Goal: Obtain resource: Obtain resource

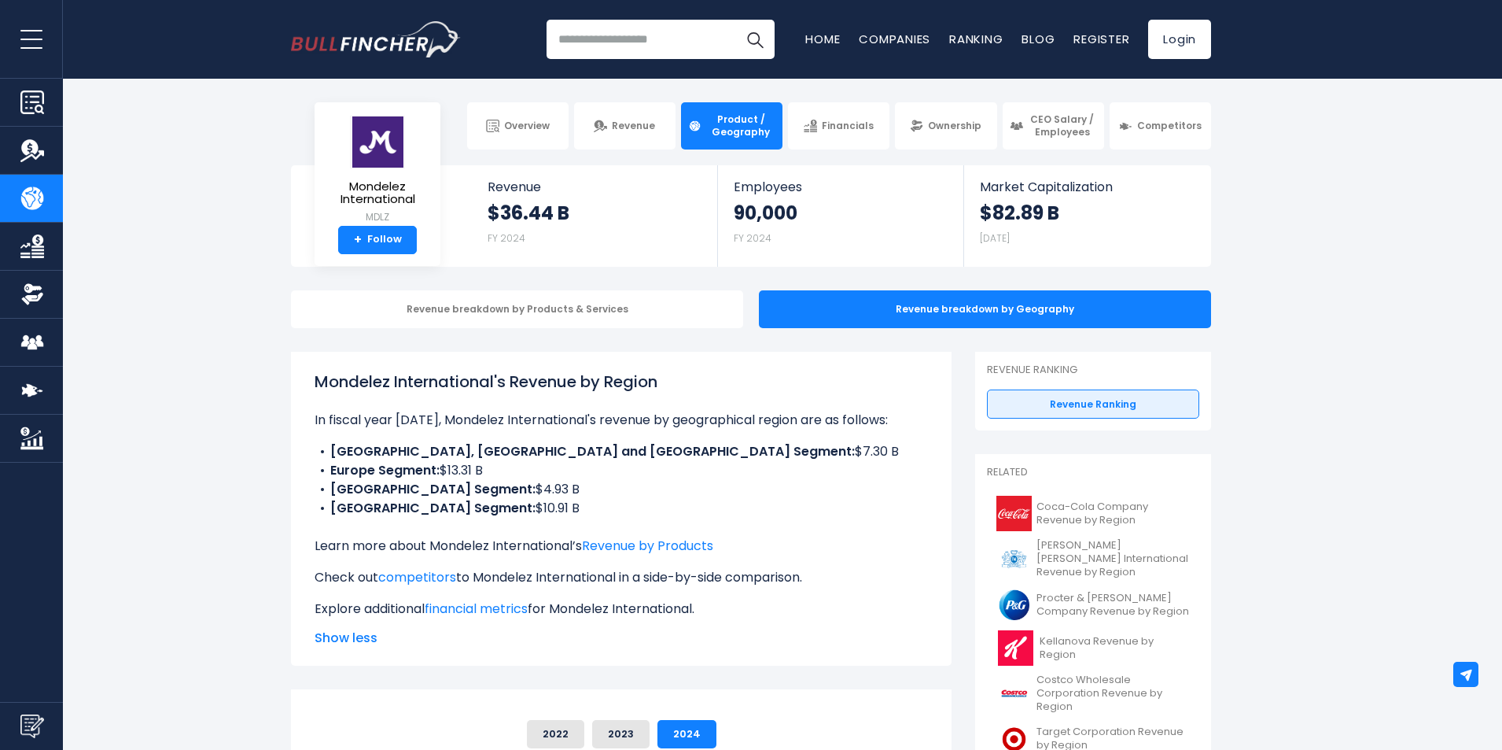
scroll to position [79, 0]
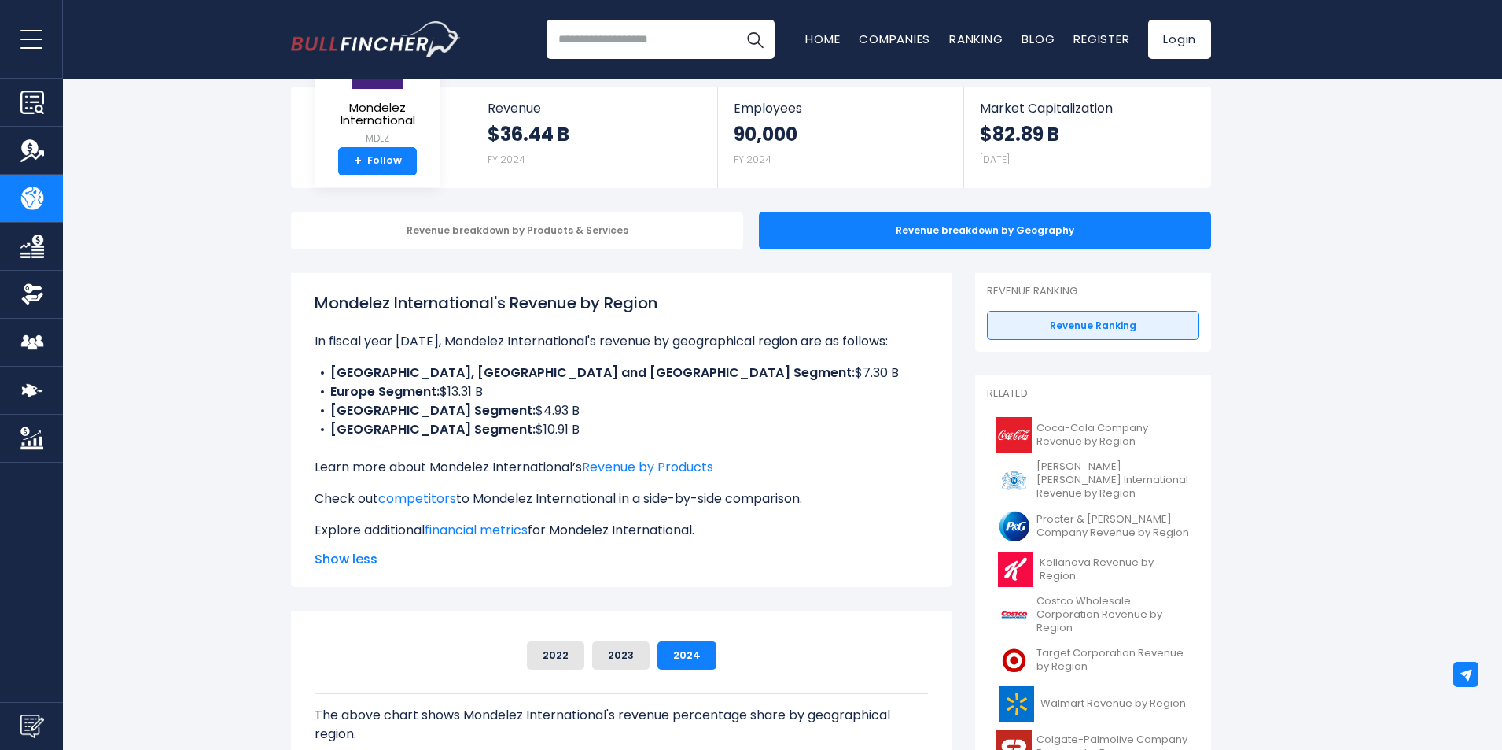
drag, startPoint x: 551, startPoint y: 435, endPoint x: 309, endPoint y: 352, distance: 256.2
click at [309, 352] on div "Mondelez International's Revenue by Region In fiscal year [DATE], Mondelez Inte…" at bounding box center [621, 430] width 661 height 314
copy ul "[GEOGRAPHIC_DATA], [GEOGRAPHIC_DATA] and [GEOGRAPHIC_DATA] Segment: $7.30 B [GE…"
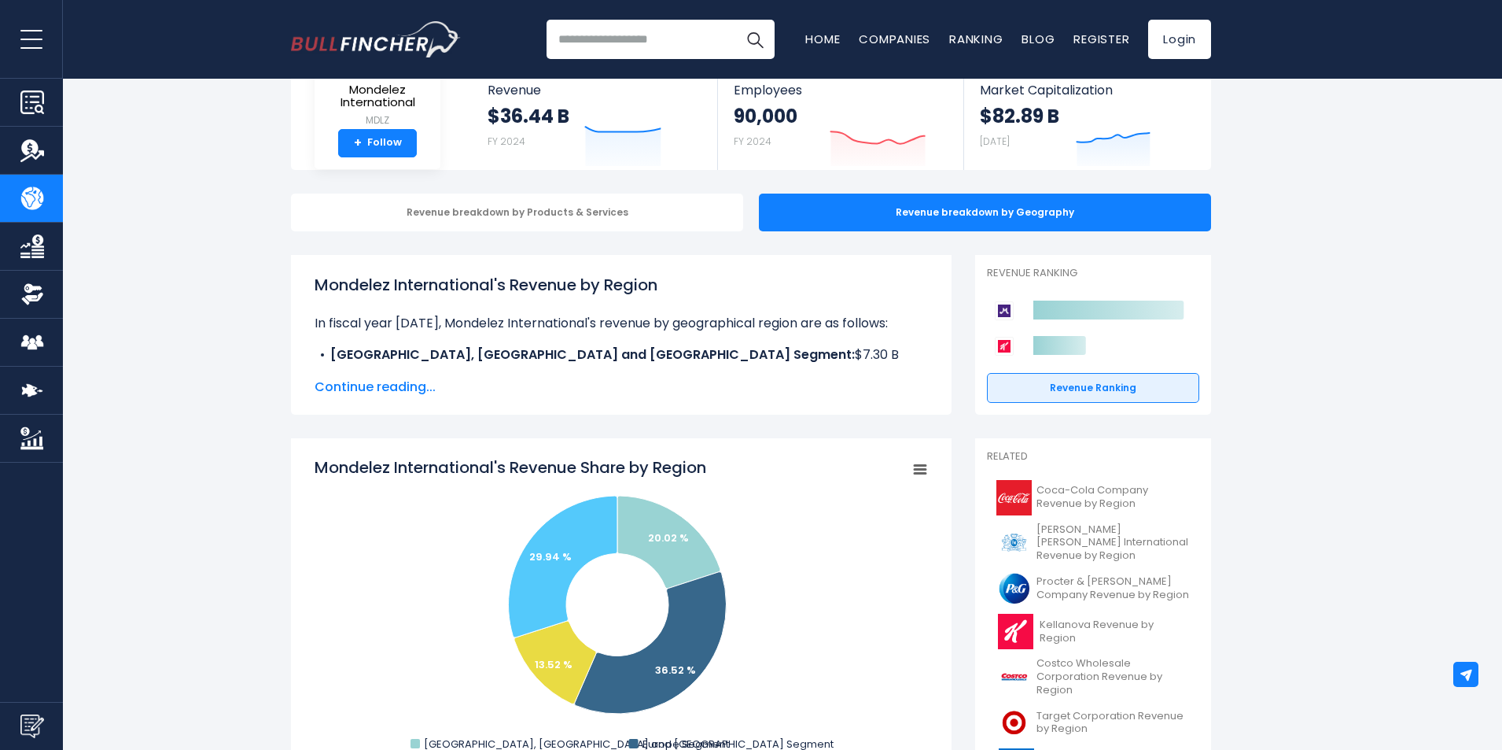
scroll to position [236, 0]
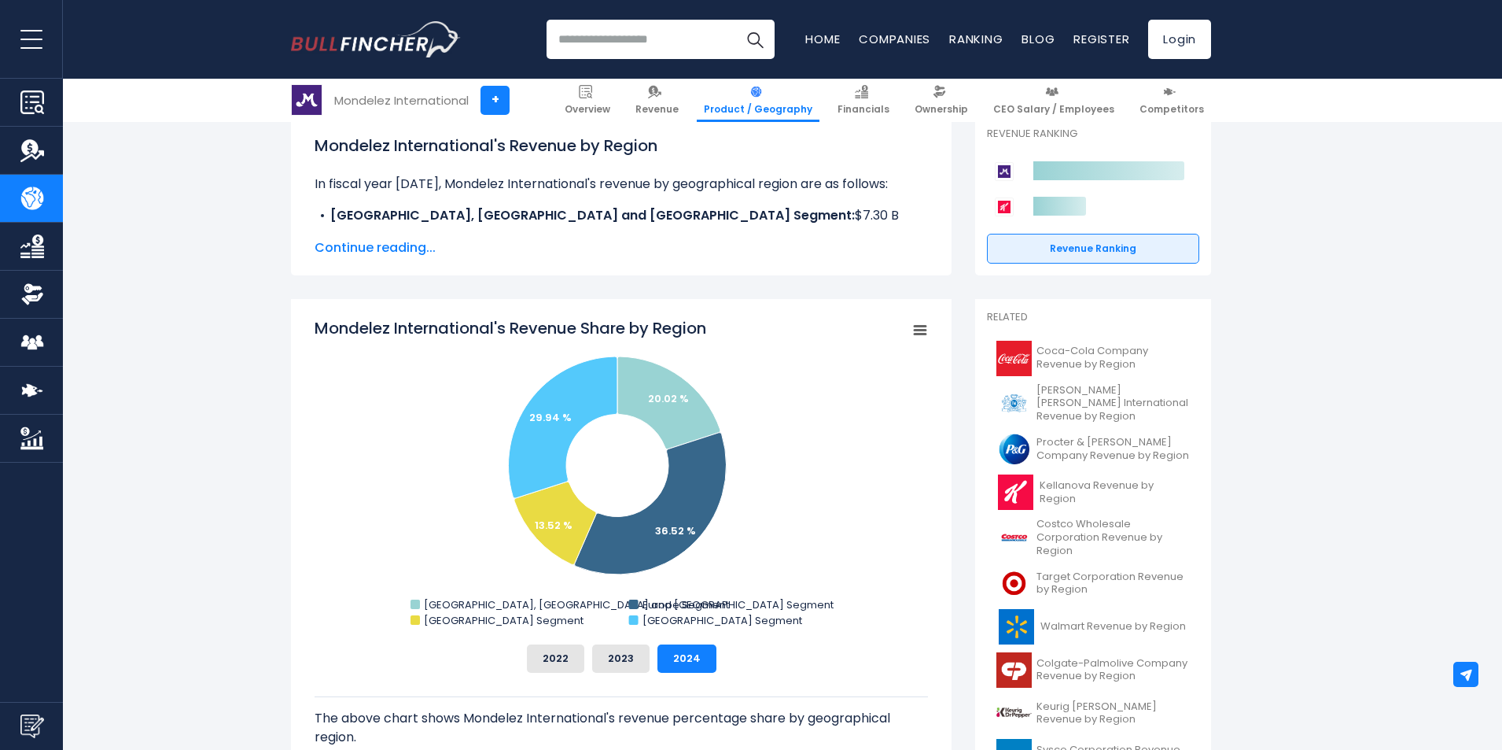
click at [378, 245] on span "Continue reading..." at bounding box center [622, 247] width 614 height 19
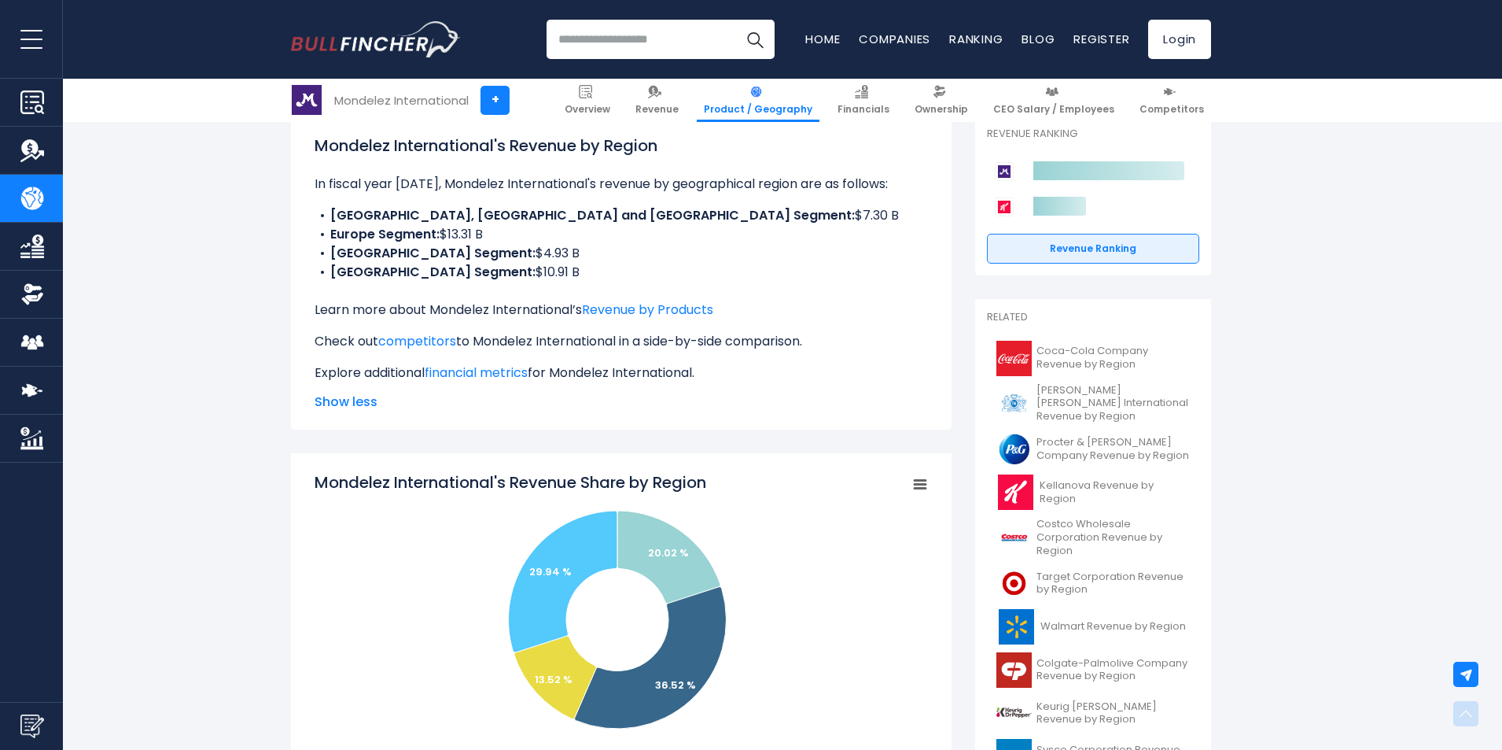
scroll to position [629, 0]
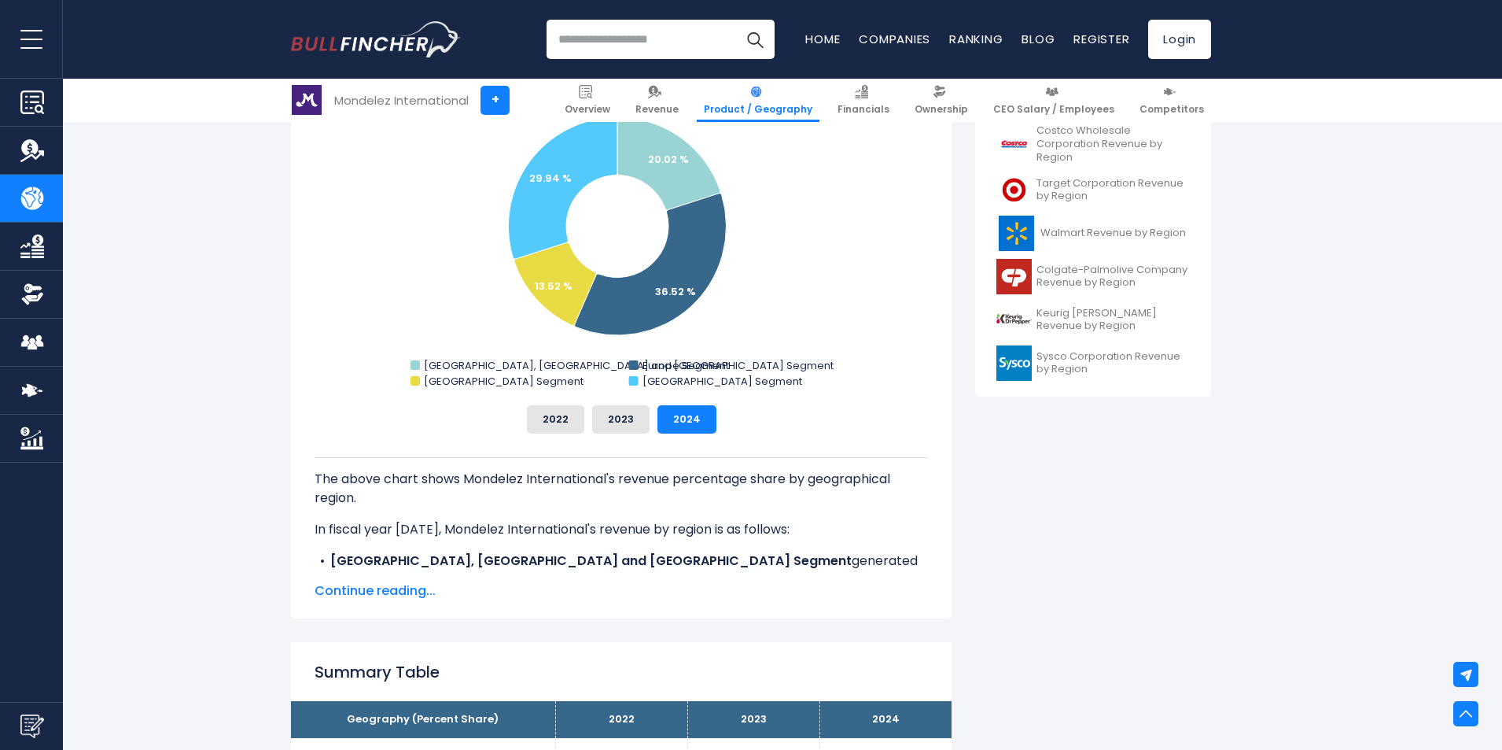
click at [374, 588] on span "Continue reading..." at bounding box center [622, 590] width 614 height 19
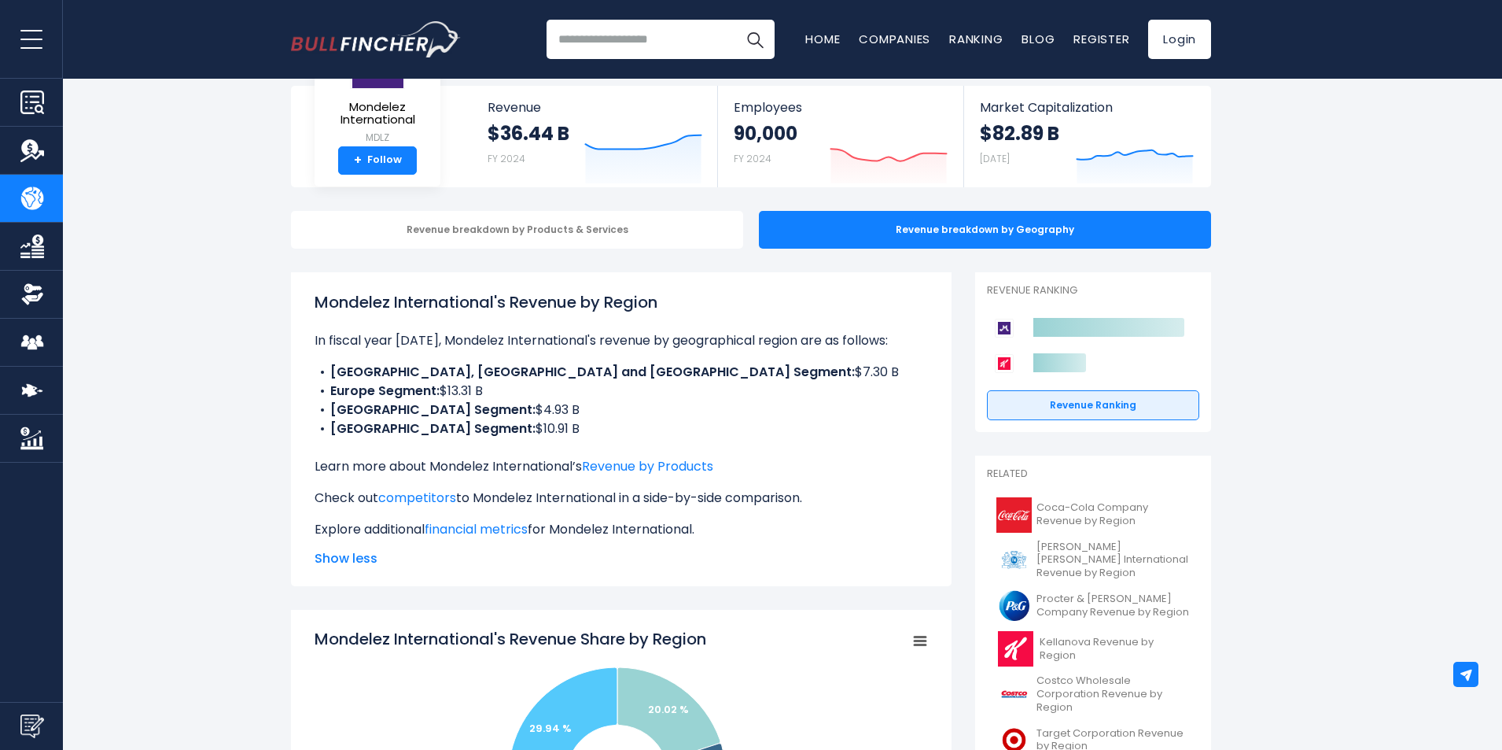
scroll to position [79, 0]
drag, startPoint x: 544, startPoint y: 433, endPoint x: 330, endPoint y: 369, distance: 224.0
click at [330, 369] on ul "[GEOGRAPHIC_DATA], [GEOGRAPHIC_DATA] and [GEOGRAPHIC_DATA] Segment: $7.30 B [GE…" at bounding box center [622, 401] width 614 height 76
copy ul "[GEOGRAPHIC_DATA], [GEOGRAPHIC_DATA] and [GEOGRAPHIC_DATA] Segment: $7.30 B [GE…"
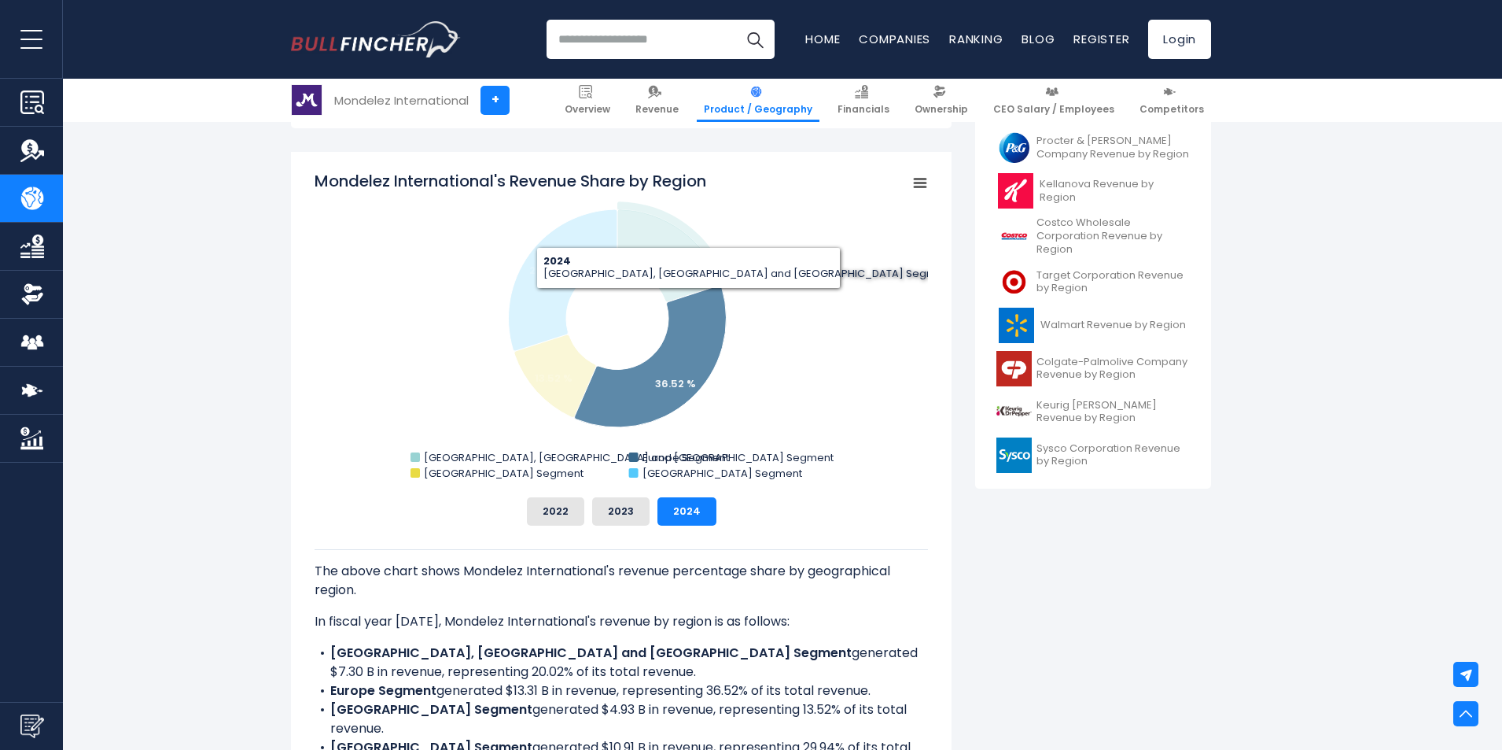
scroll to position [393, 0]
